Goal: Check status

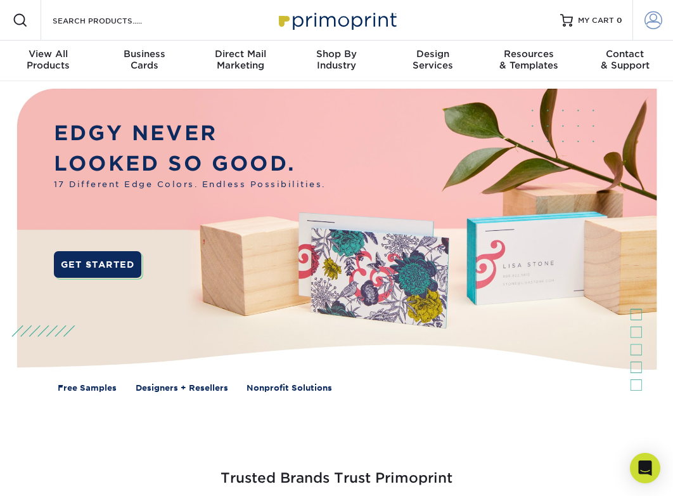
click at [652, 28] on span at bounding box center [654, 20] width 18 height 18
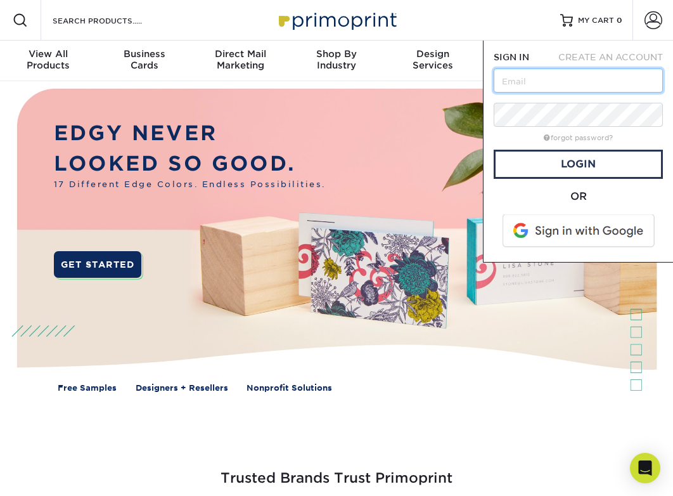
type input "mjd8079@yahoo.com"
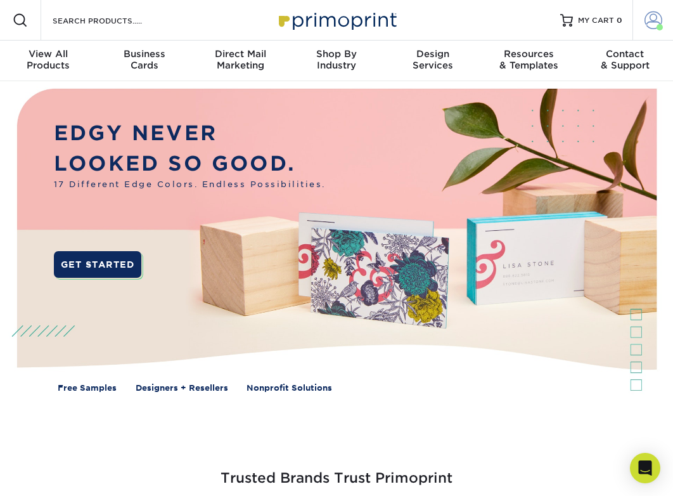
click at [652, 18] on span at bounding box center [654, 20] width 18 height 18
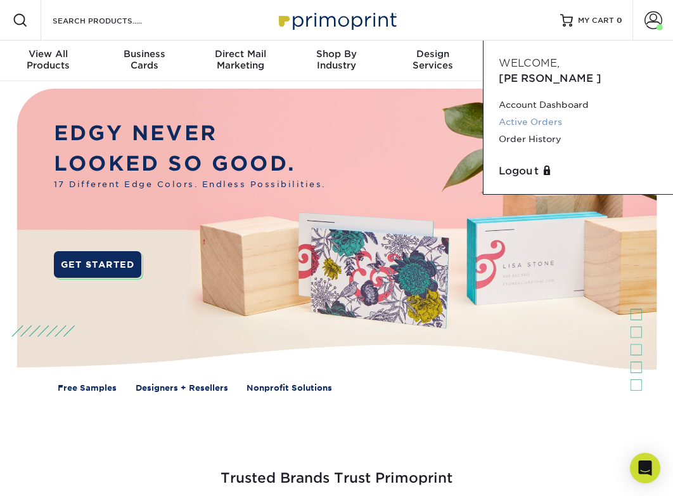
click at [540, 113] on link "Active Orders" at bounding box center [578, 121] width 159 height 17
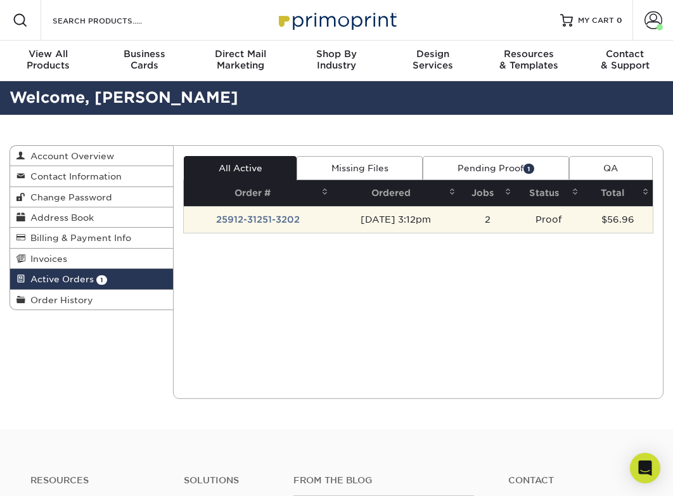
click at [376, 221] on td "[DATE] 3:12pm" at bounding box center [396, 219] width 128 height 27
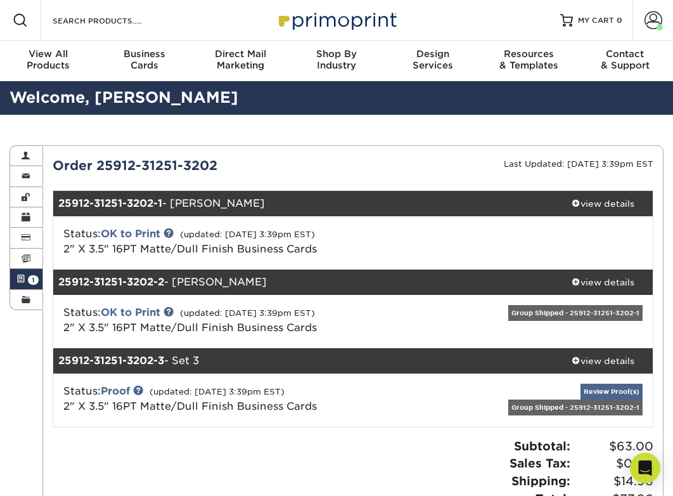
click at [610, 390] on link "Review Proof(s)" at bounding box center [612, 391] width 62 height 16
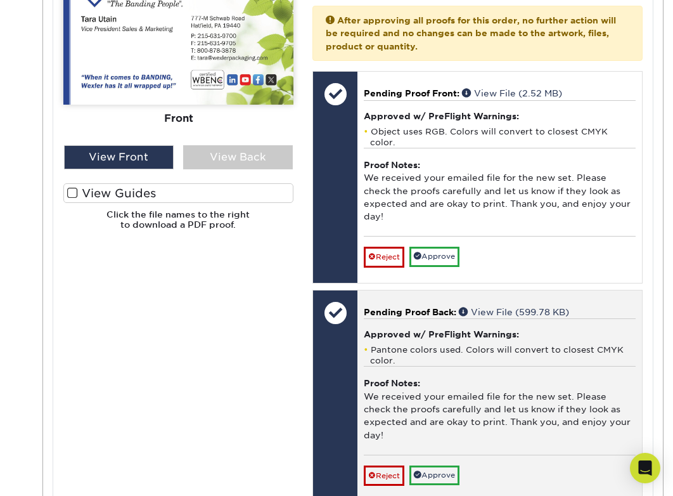
scroll to position [722, 0]
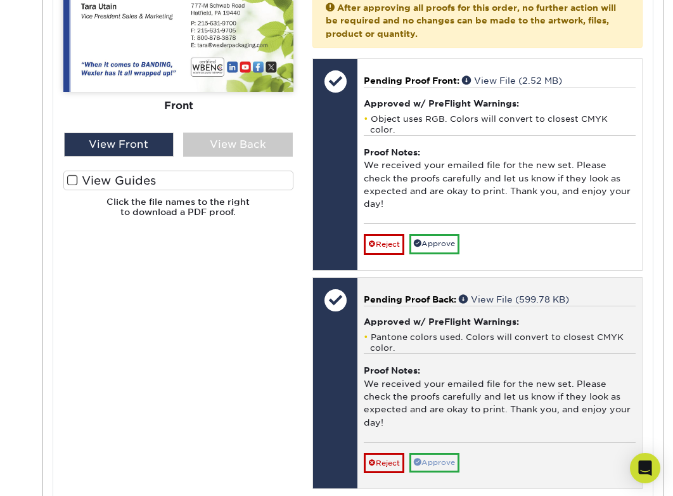
click at [433, 453] on link "Approve" at bounding box center [434, 463] width 50 height 20
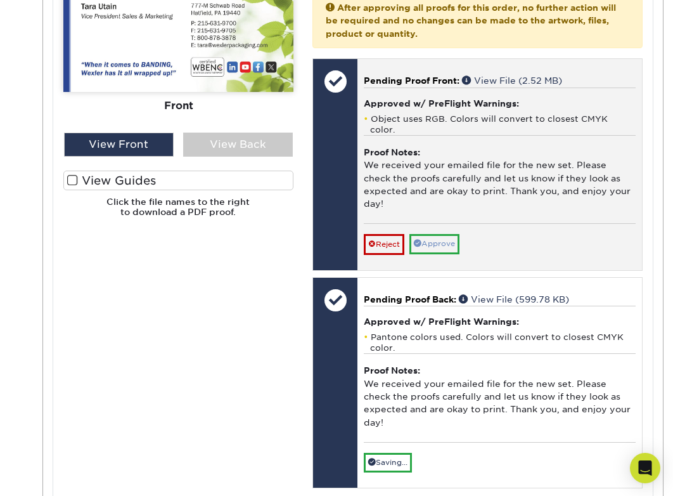
click at [437, 234] on link "Approve" at bounding box center [434, 244] width 50 height 20
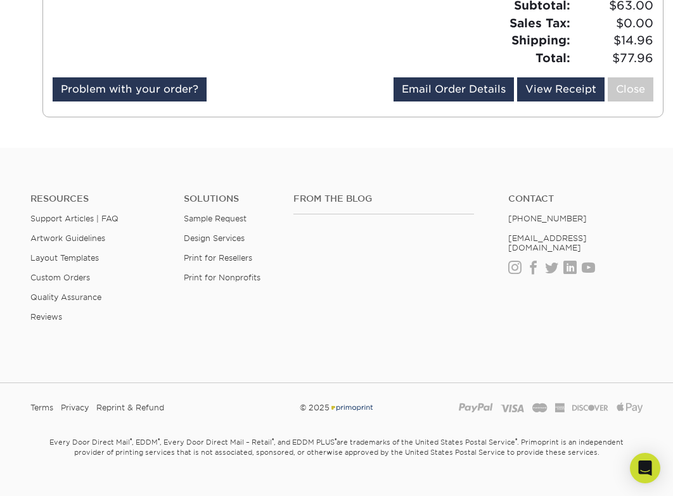
scroll to position [1204, 0]
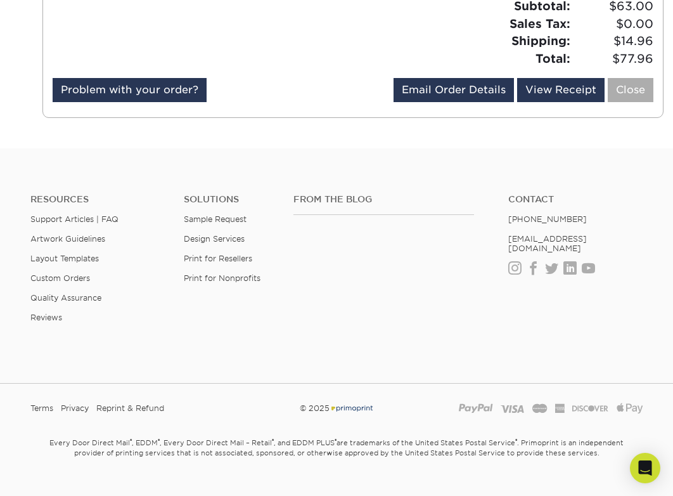
click at [627, 78] on link "Close" at bounding box center [631, 90] width 46 height 24
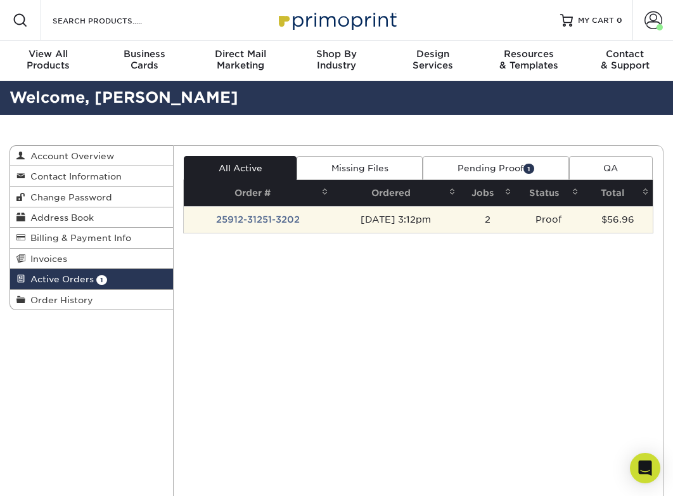
click at [303, 216] on td "25912-31251-3202" at bounding box center [258, 219] width 148 height 27
